Goal: Obtain resource: Download file/media

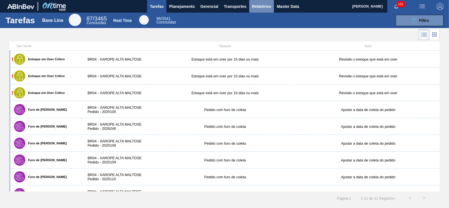
click at [264, 4] on span "Relatórios" at bounding box center [261, 6] width 19 height 7
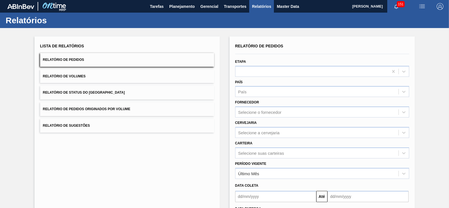
click at [135, 110] on button "Relatório de Pedidos Originados por Volume" at bounding box center [127, 109] width 174 height 14
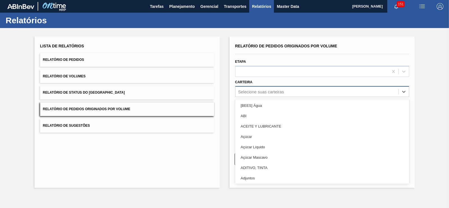
click at [245, 92] on div "Selecione suas carteiras" at bounding box center [261, 92] width 46 height 5
type input "xa"
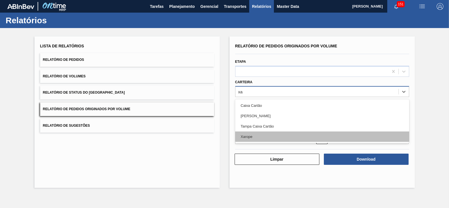
click at [251, 133] on div "Xarope" at bounding box center [322, 137] width 174 height 10
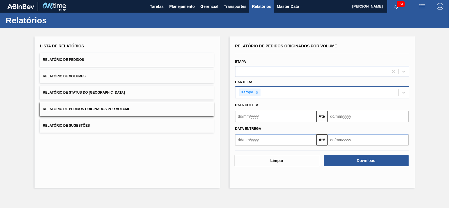
click at [85, 60] on button "Relatório de Pedidos" at bounding box center [127, 60] width 174 height 14
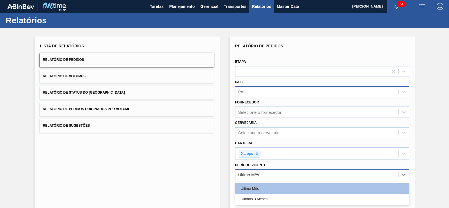
click at [257, 173] on div "Último Mês" at bounding box center [248, 175] width 21 height 5
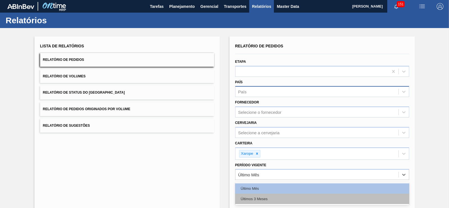
click at [262, 195] on div "Últimos 3 Meses" at bounding box center [322, 199] width 174 height 10
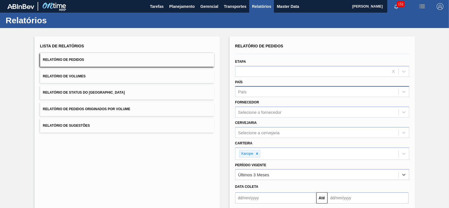
scroll to position [52, 0]
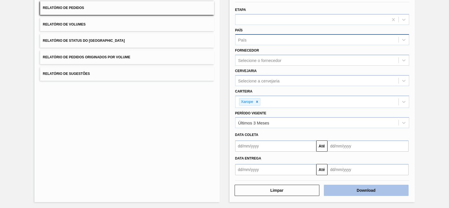
click at [351, 189] on button "Download" at bounding box center [366, 190] width 85 height 11
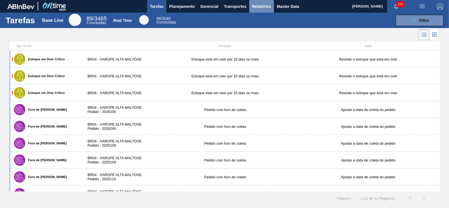
click at [263, 6] on span "Relatórios" at bounding box center [261, 6] width 19 height 7
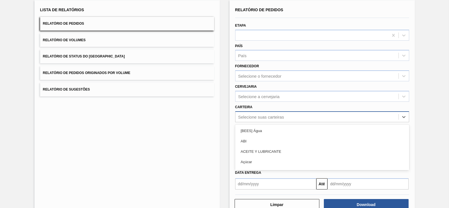
click at [264, 122] on div "option ACEITE Y LUBRICANTE focused, 3 of 101. 101 results available. Use Up and…" at bounding box center [322, 116] width 174 height 11
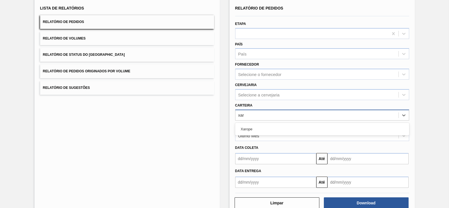
type input "xaro"
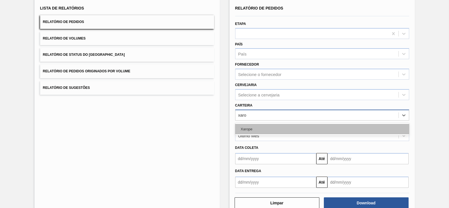
click at [247, 128] on div "Xarope" at bounding box center [322, 129] width 174 height 10
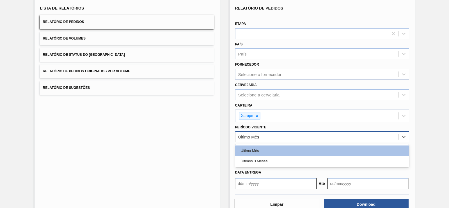
click at [252, 135] on div "Último Mês" at bounding box center [248, 137] width 21 height 5
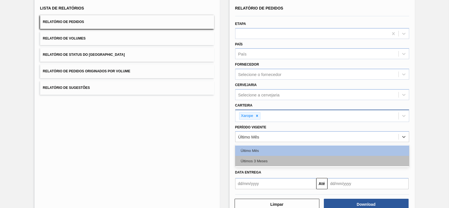
click at [252, 163] on div "Últimos 3 Meses" at bounding box center [322, 161] width 174 height 10
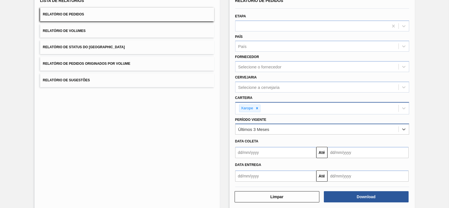
scroll to position [52, 0]
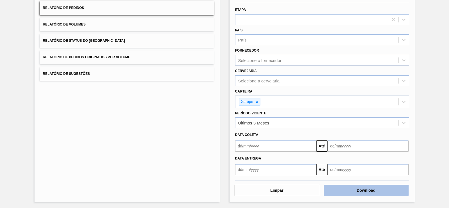
click at [358, 191] on button "Download" at bounding box center [366, 190] width 85 height 11
